Goal: Check status: Check status

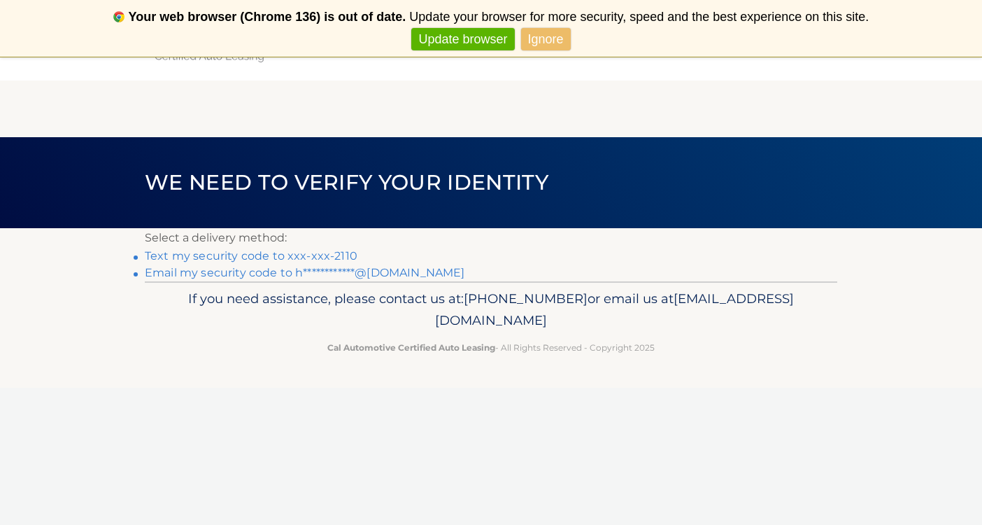
click at [278, 255] on link "Text my security code to xxx-xxx-2110" at bounding box center [251, 255] width 213 height 13
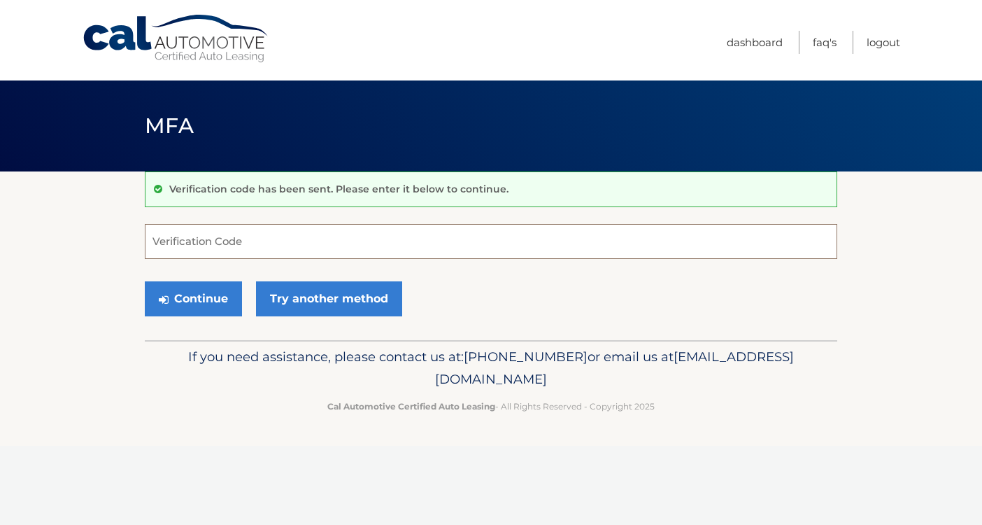
click at [294, 239] on input "Verification Code" at bounding box center [491, 241] width 692 height 35
click at [522, 245] on input "Verification Code" at bounding box center [491, 241] width 692 height 35
type input "692367"
click at [160, 290] on button "Continue" at bounding box center [193, 298] width 97 height 35
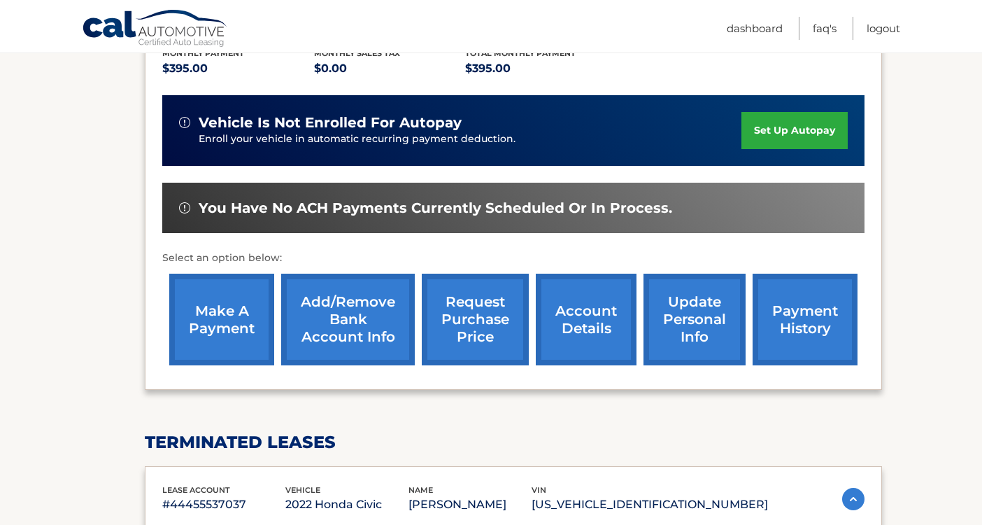
scroll to position [324, 0]
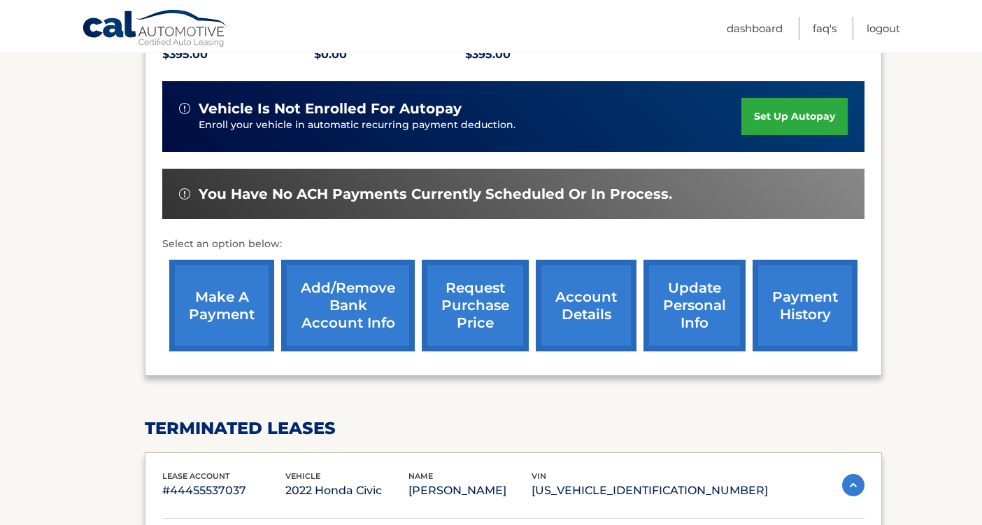
click at [494, 293] on link "request purchase price" at bounding box center [475, 305] width 107 height 92
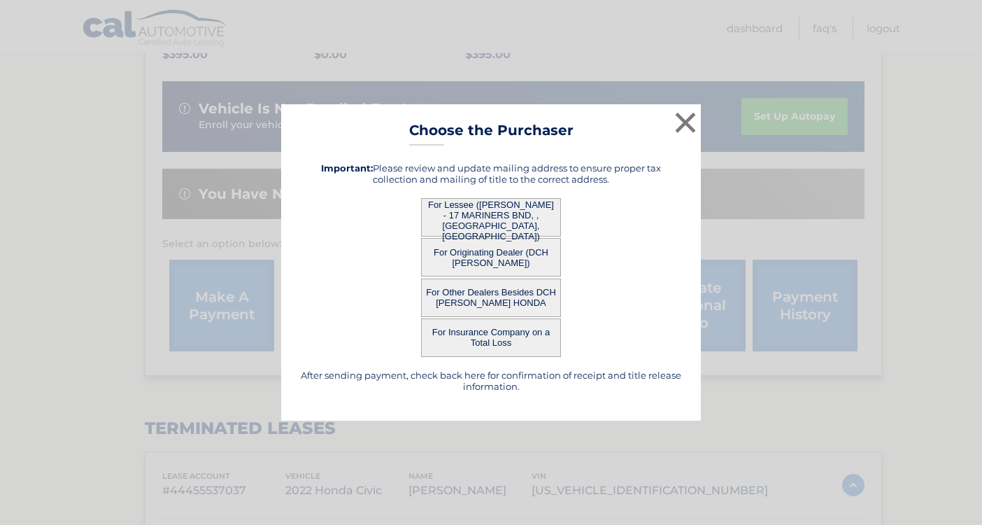
click at [499, 261] on button "For Originating Dealer (DCH KAY HONDA)" at bounding box center [491, 257] width 140 height 38
click at [495, 250] on button "For Originating Dealer (DCH KAY HONDA)" at bounding box center [491, 257] width 140 height 38
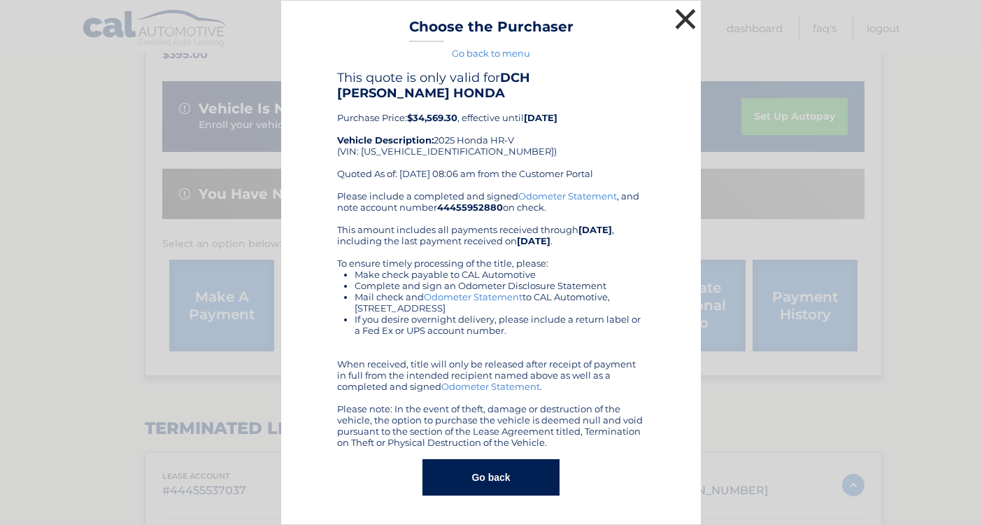
click at [689, 29] on button "×" at bounding box center [685, 19] width 28 height 28
